Goal: Find specific page/section

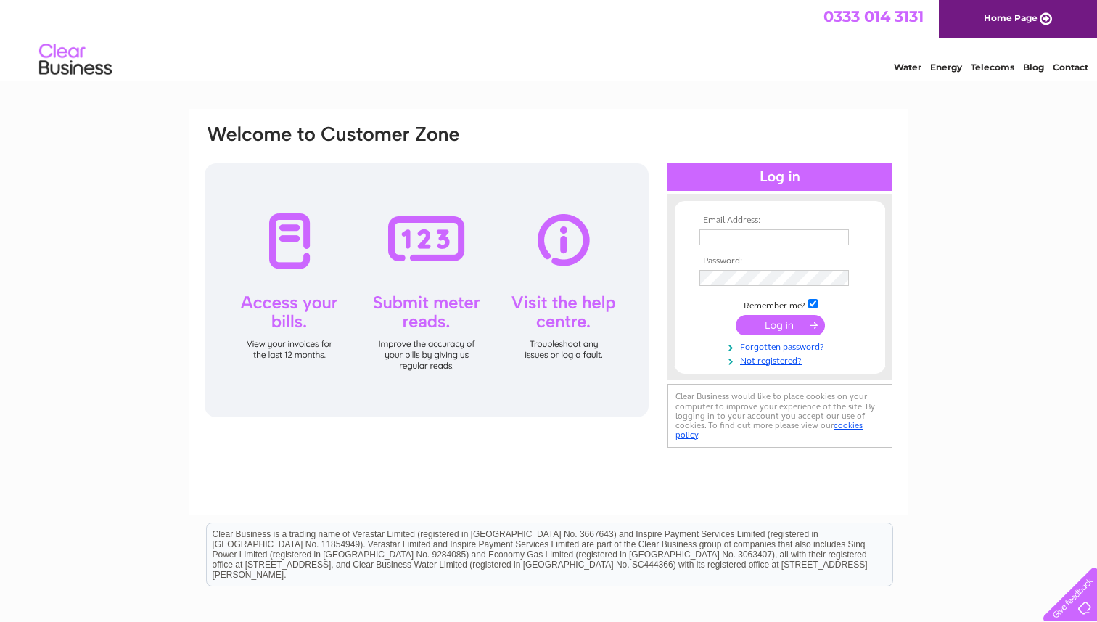
type input "njshepherd@hotmail.com"
click at [792, 328] on input "submit" at bounding box center [780, 325] width 89 height 20
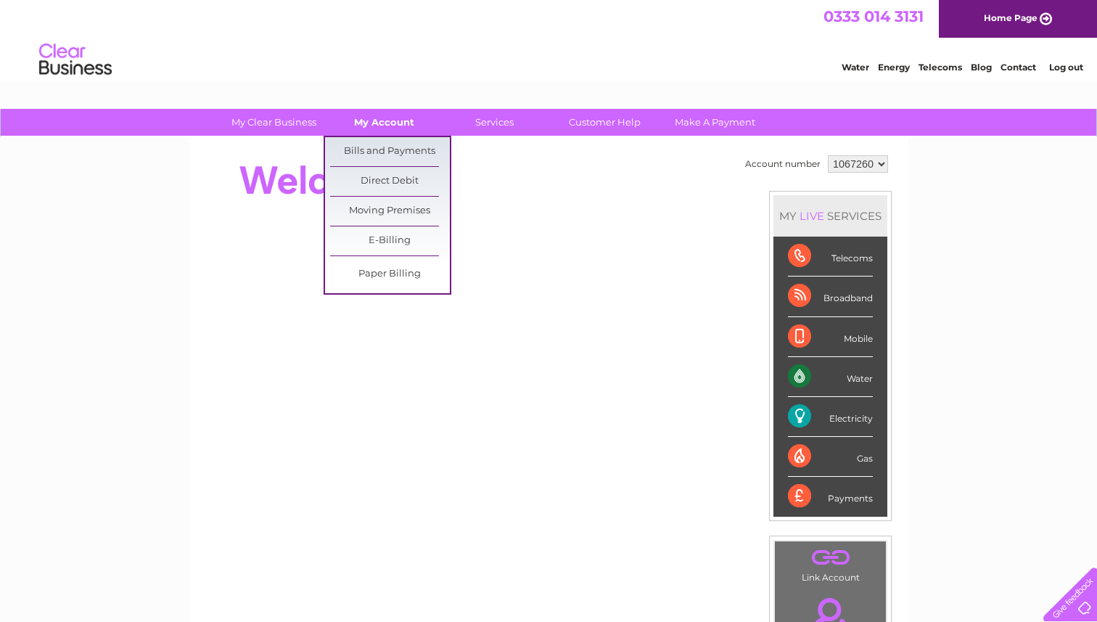
click at [391, 123] on link "My Account" at bounding box center [384, 122] width 120 height 27
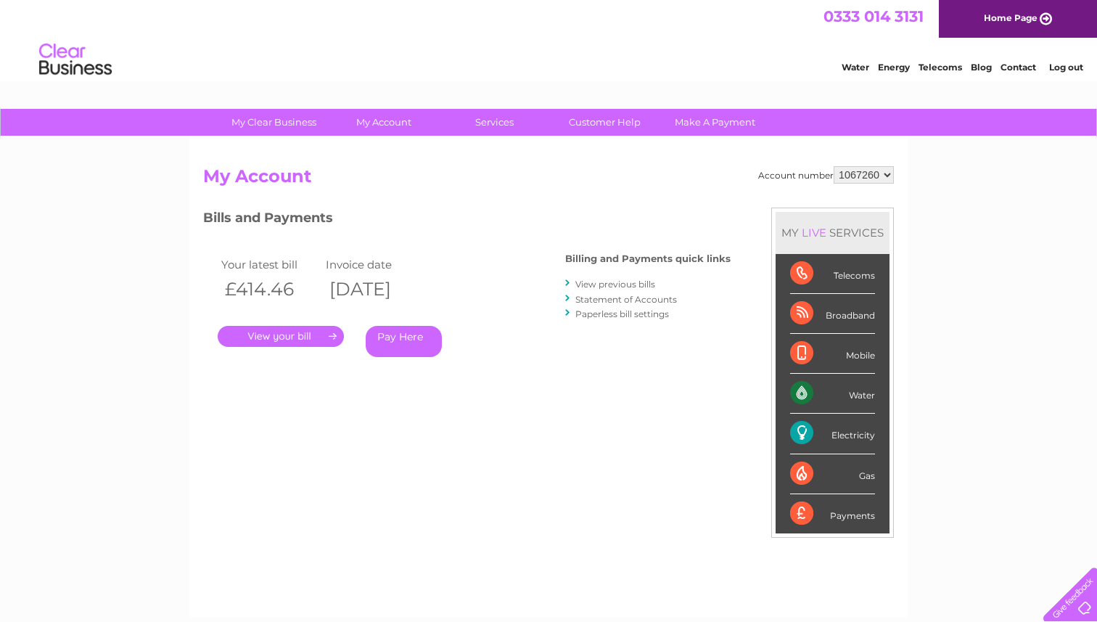
click at [295, 337] on link "." at bounding box center [281, 336] width 126 height 21
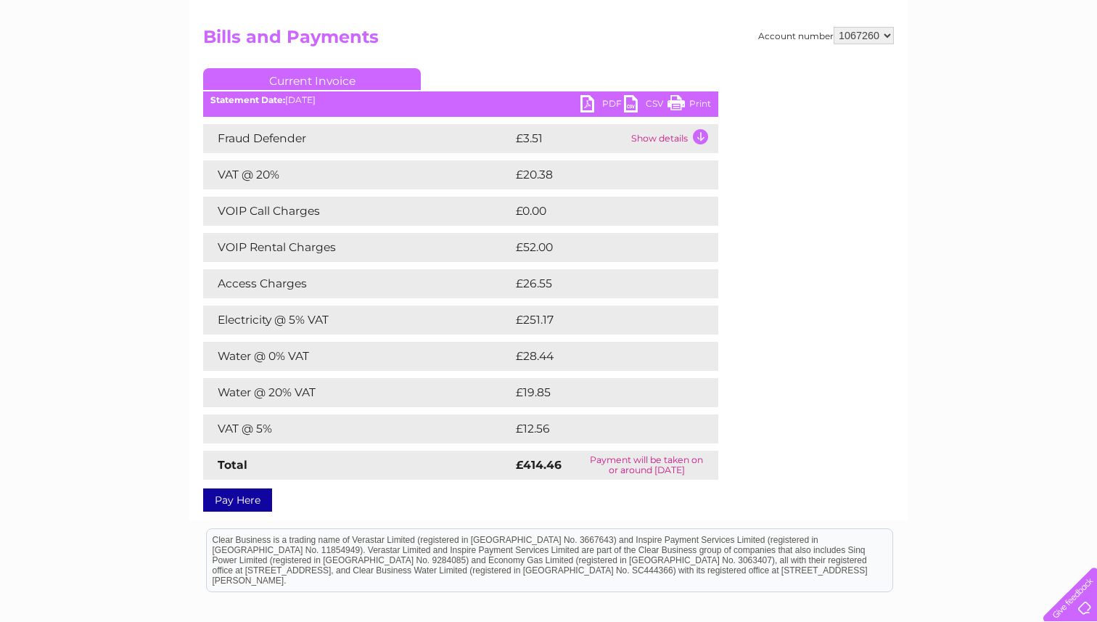
scroll to position [162, 0]
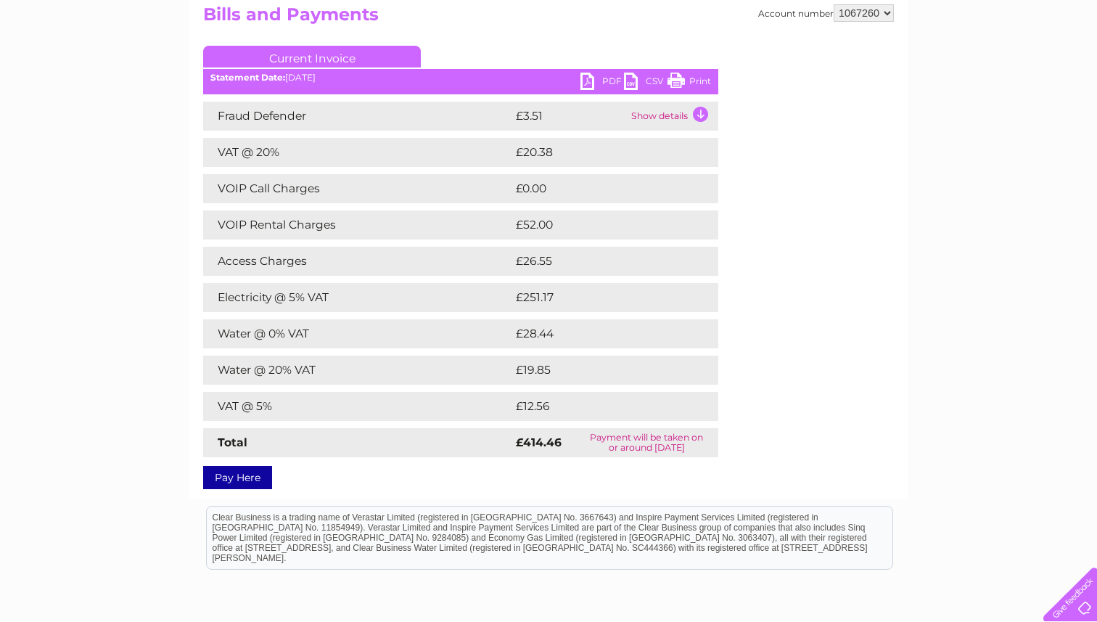
click at [702, 83] on link "Print" at bounding box center [690, 83] width 44 height 21
